Goal: Navigation & Orientation: Go to known website

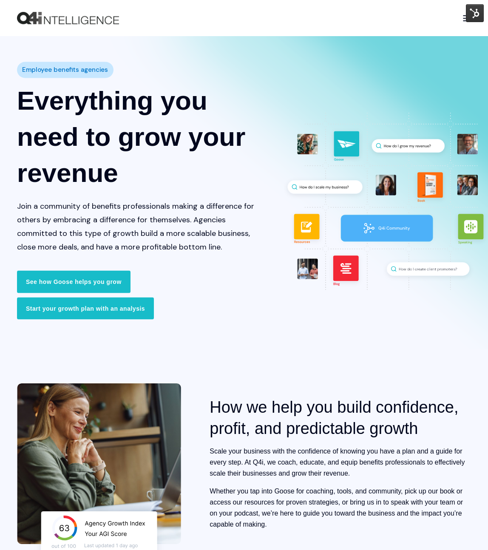
click at [472, 16] on img at bounding box center [475, 13] width 18 height 18
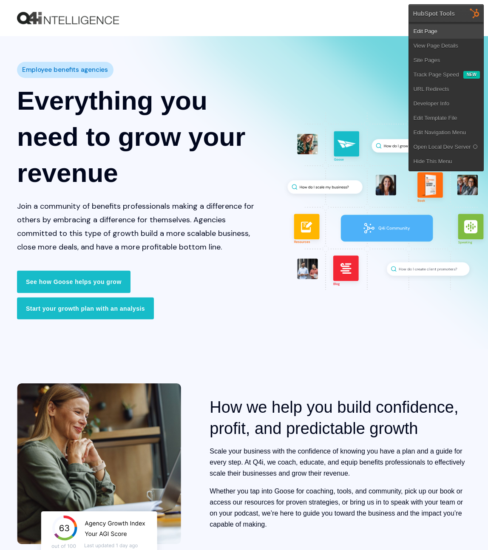
click at [455, 28] on link "Edit Page" at bounding box center [446, 31] width 74 height 14
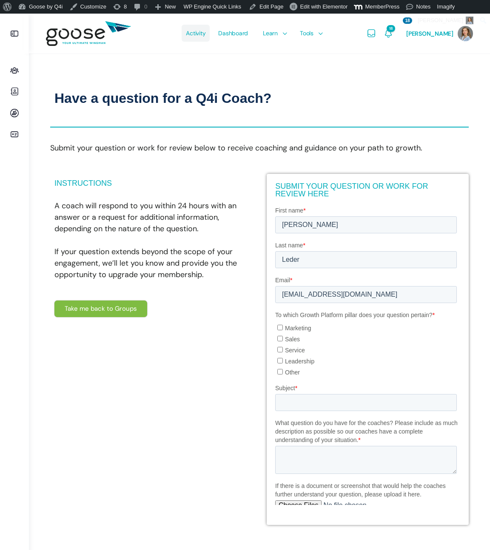
click at [200, 28] on span "Activity" at bounding box center [196, 33] width 20 height 40
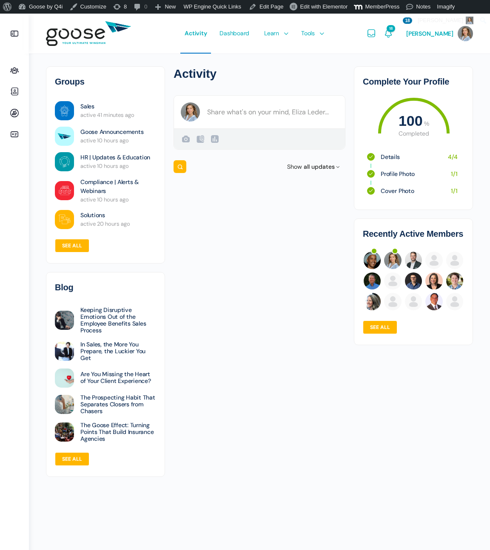
click at [376, 257] on e-page-transition at bounding box center [245, 275] width 490 height 550
